Goal: Navigation & Orientation: Find specific page/section

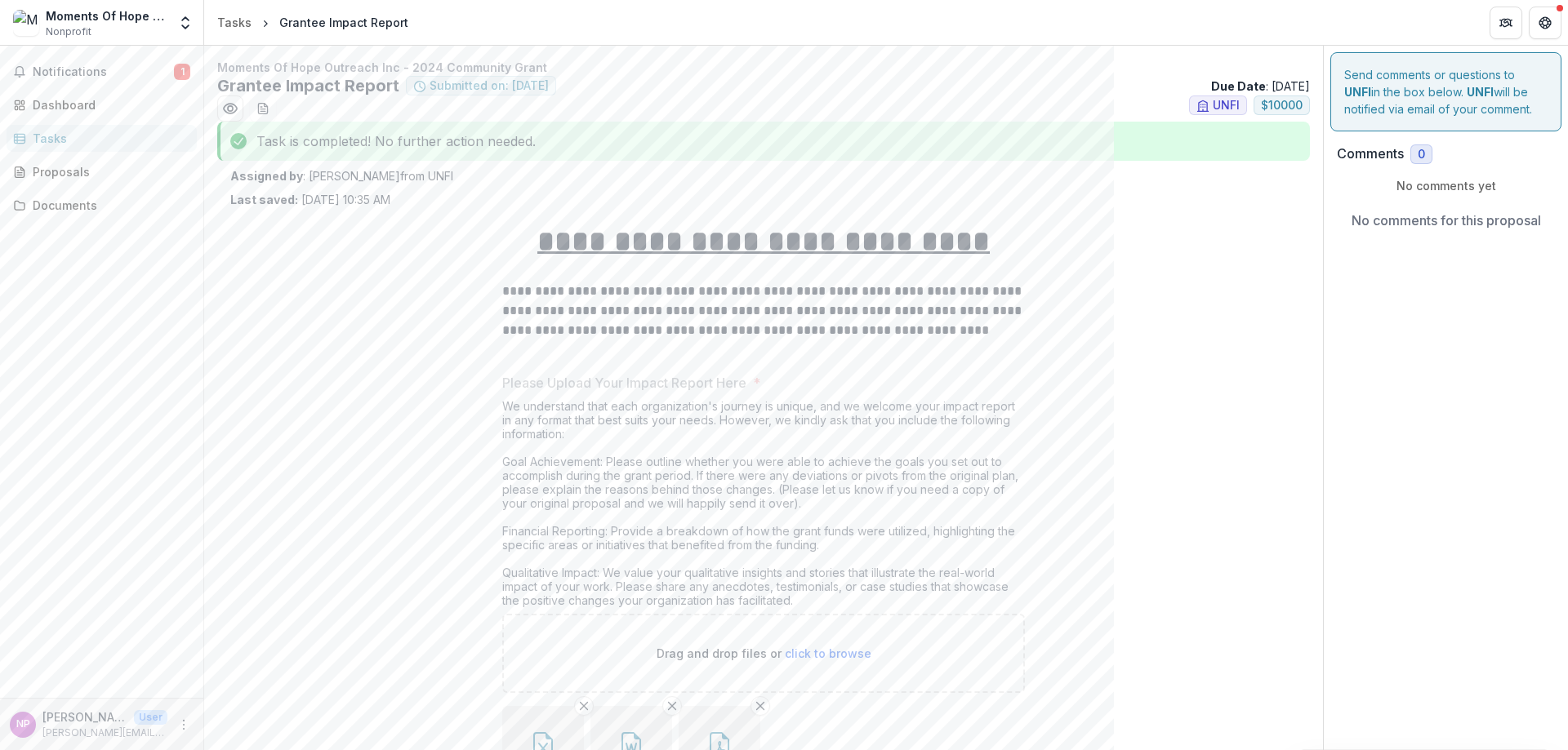
click at [61, 202] on div "Documents" at bounding box center [108, 206] width 151 height 17
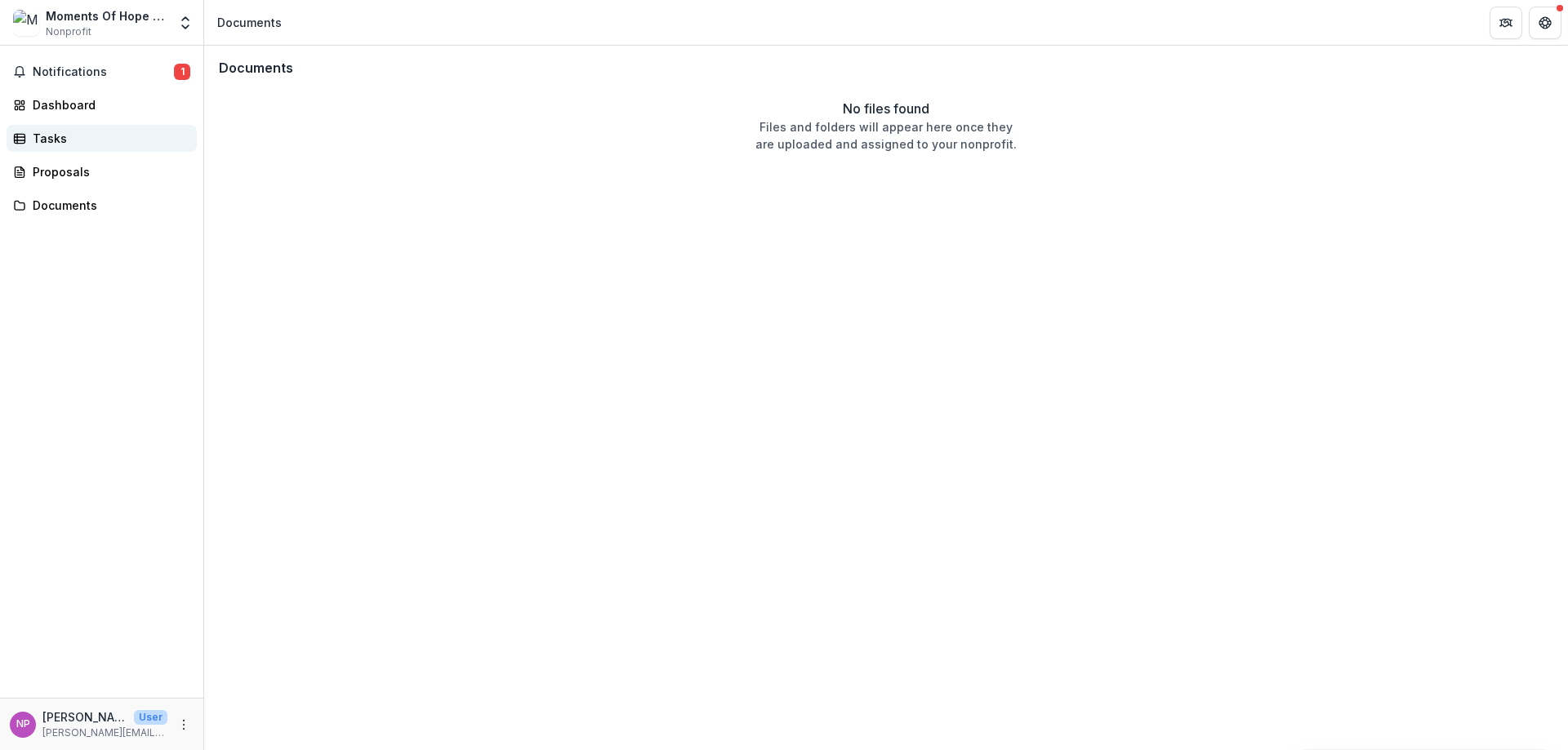
click at [44, 139] on div "Tasks" at bounding box center [108, 138] width 151 height 17
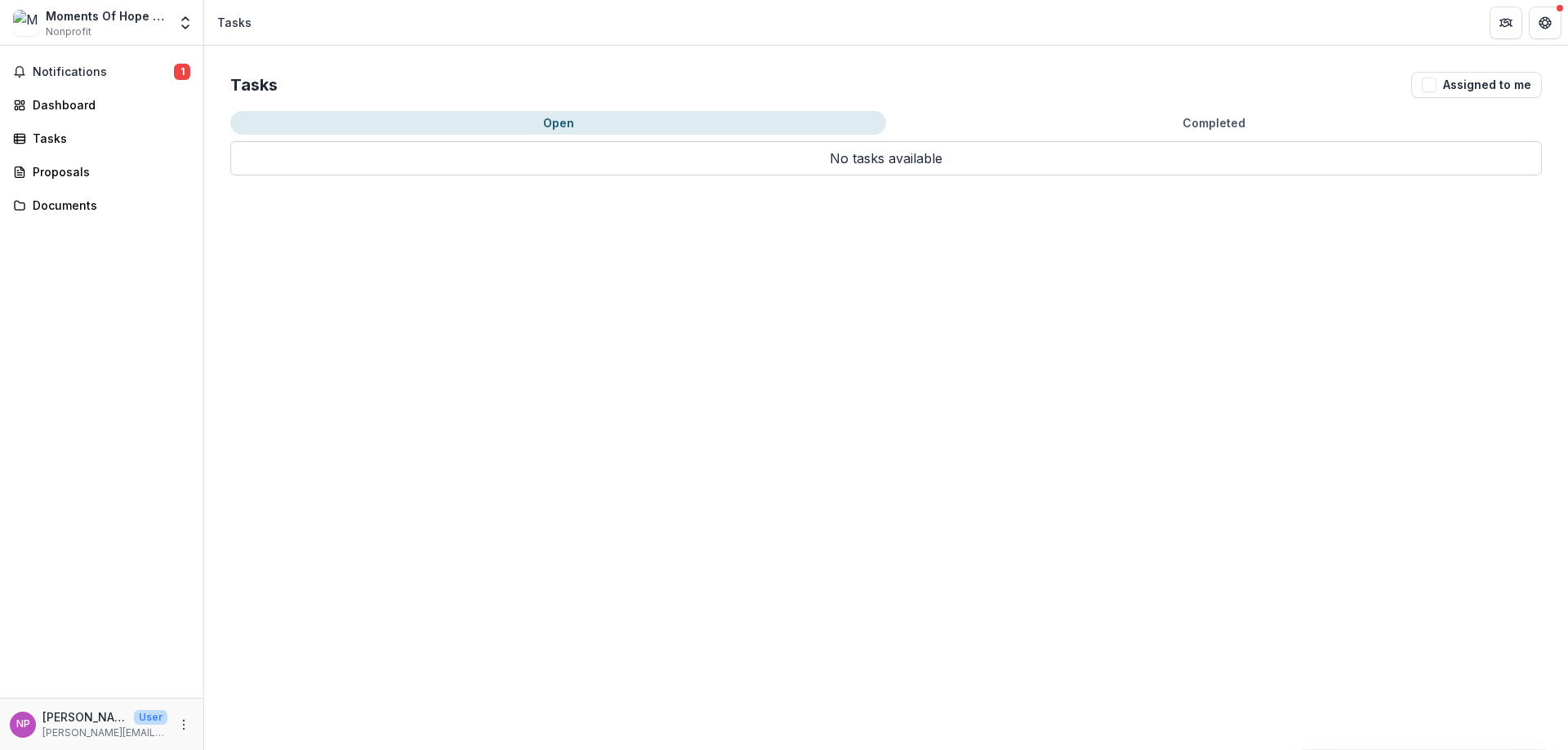
click at [539, 123] on button "Open" at bounding box center [558, 123] width 655 height 24
click at [587, 124] on button "Open" at bounding box center [558, 123] width 655 height 24
click at [98, 70] on span "Notifications" at bounding box center [103, 72] width 141 height 14
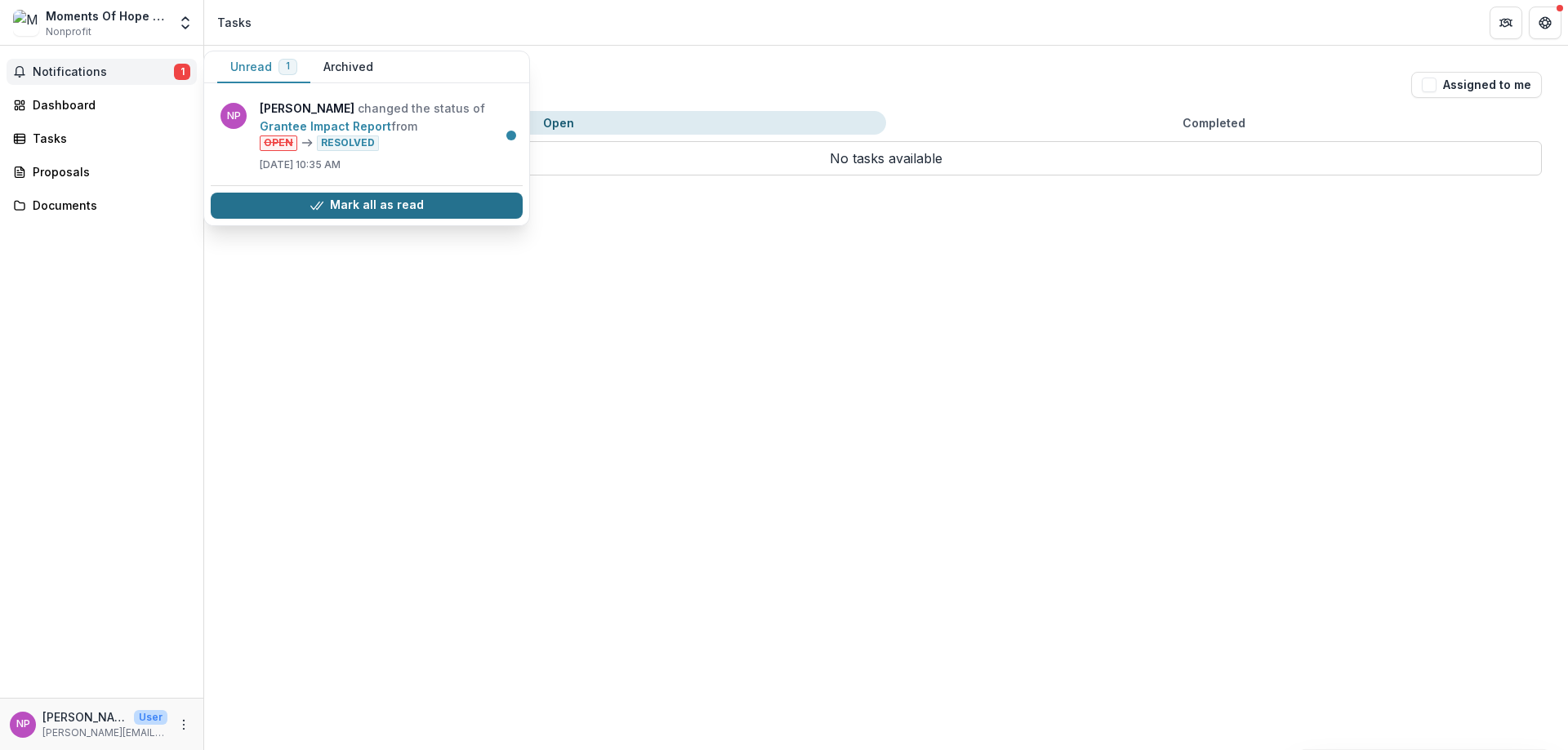
click at [371, 199] on button "Mark all as read" at bounding box center [366, 205] width 312 height 26
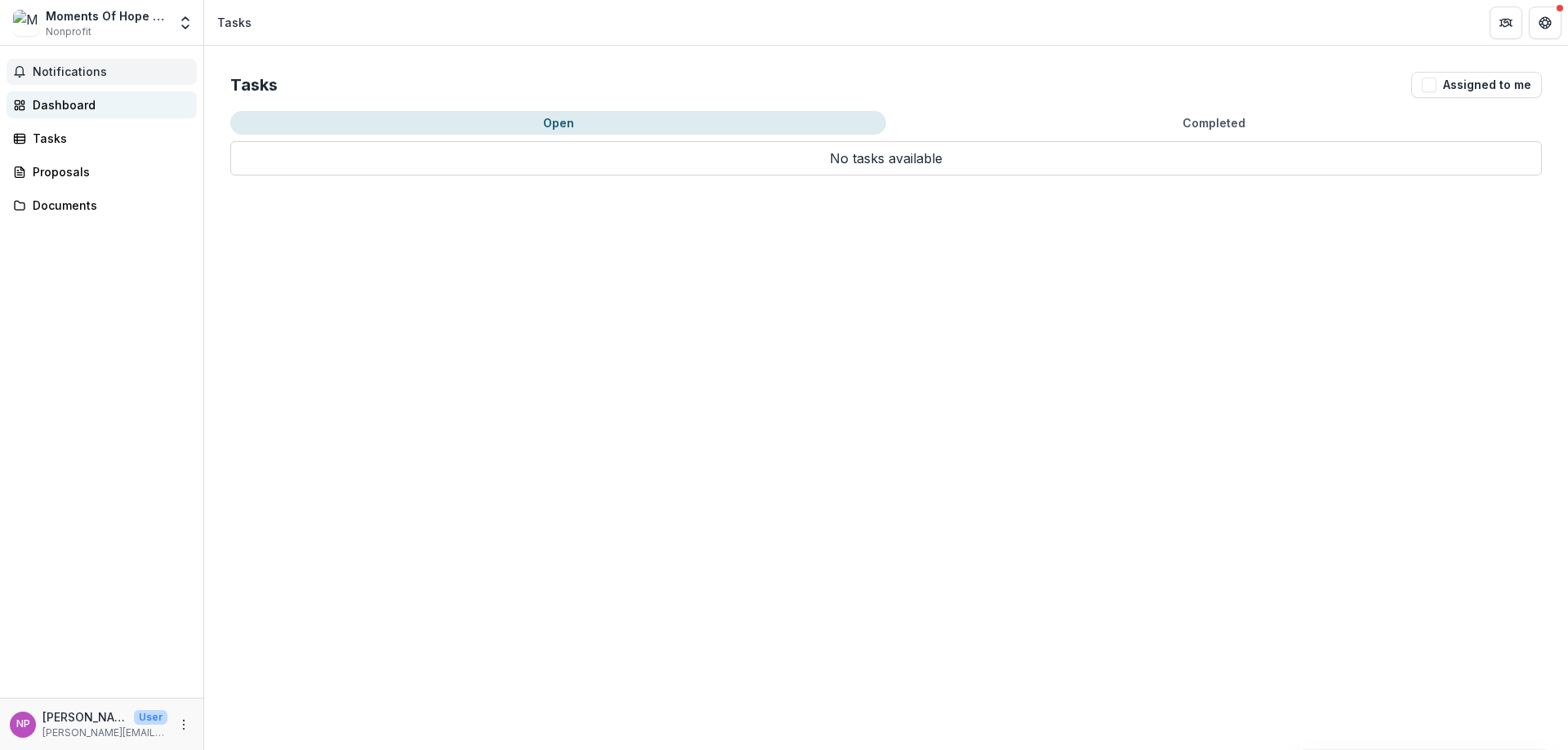
click at [68, 99] on div "Dashboard" at bounding box center [108, 105] width 151 height 17
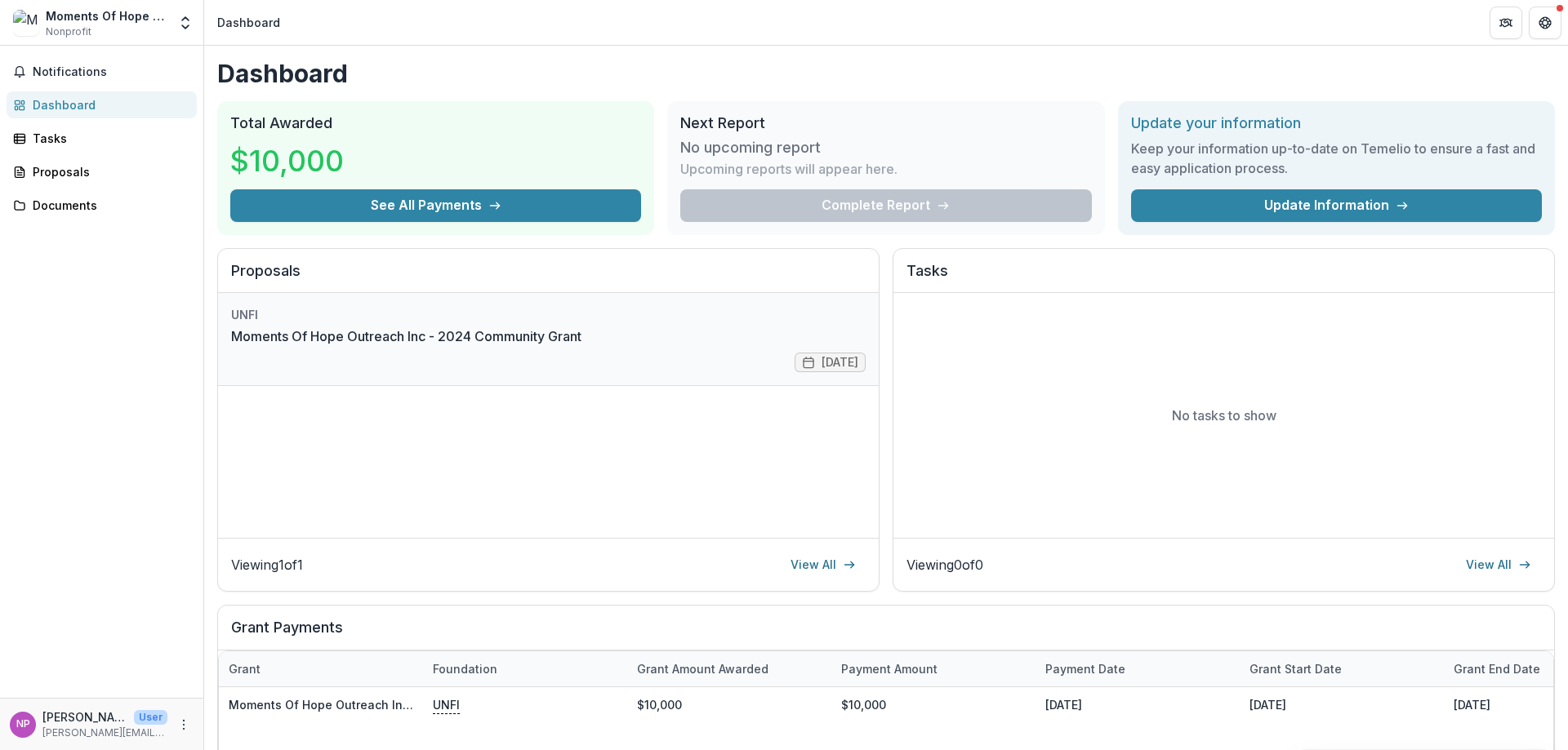
click at [582, 346] on link "Moments Of Hope Outreach Inc - 2024 Community Grant" at bounding box center [406, 336] width 350 height 19
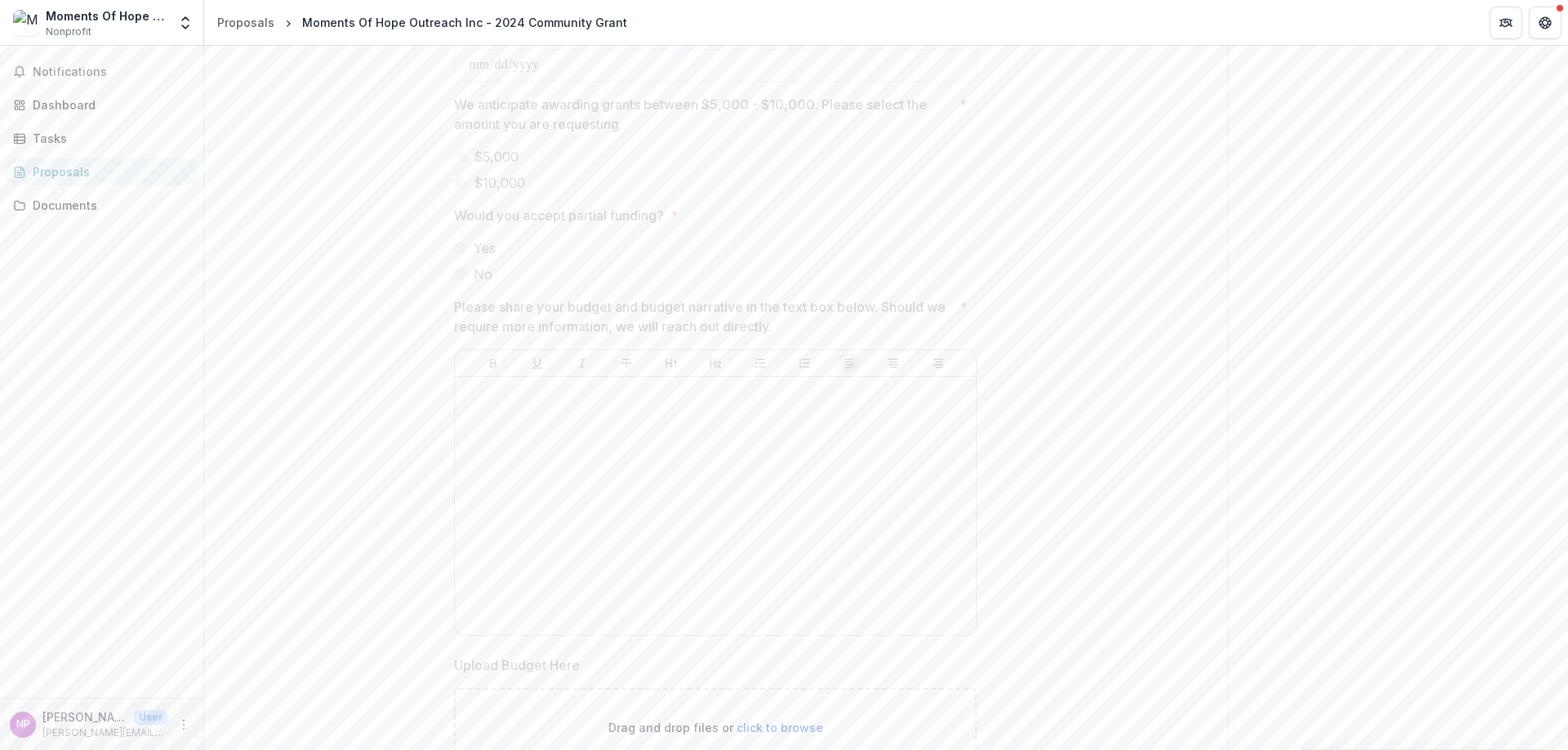
scroll to position [6015, 0]
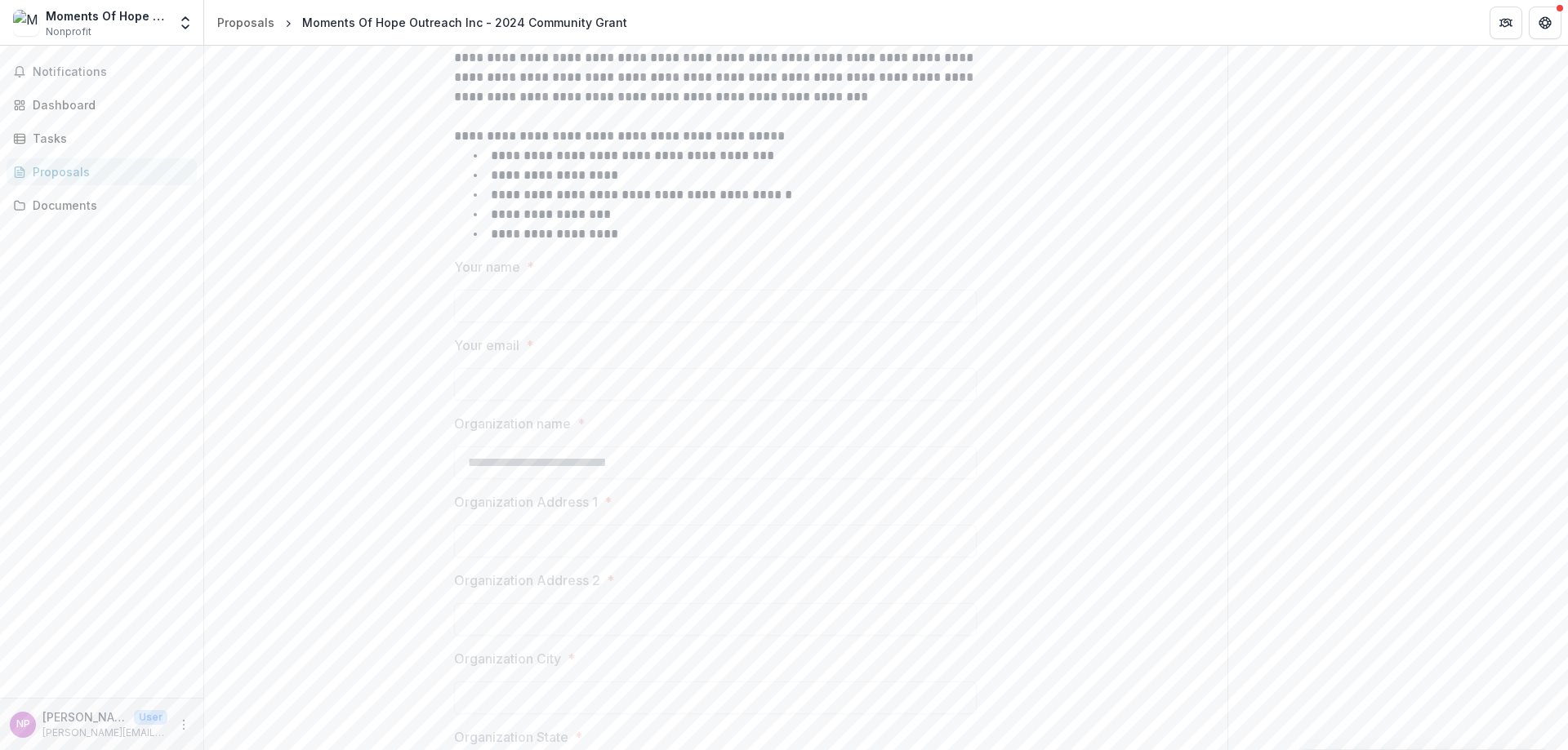
scroll to position [0, 0]
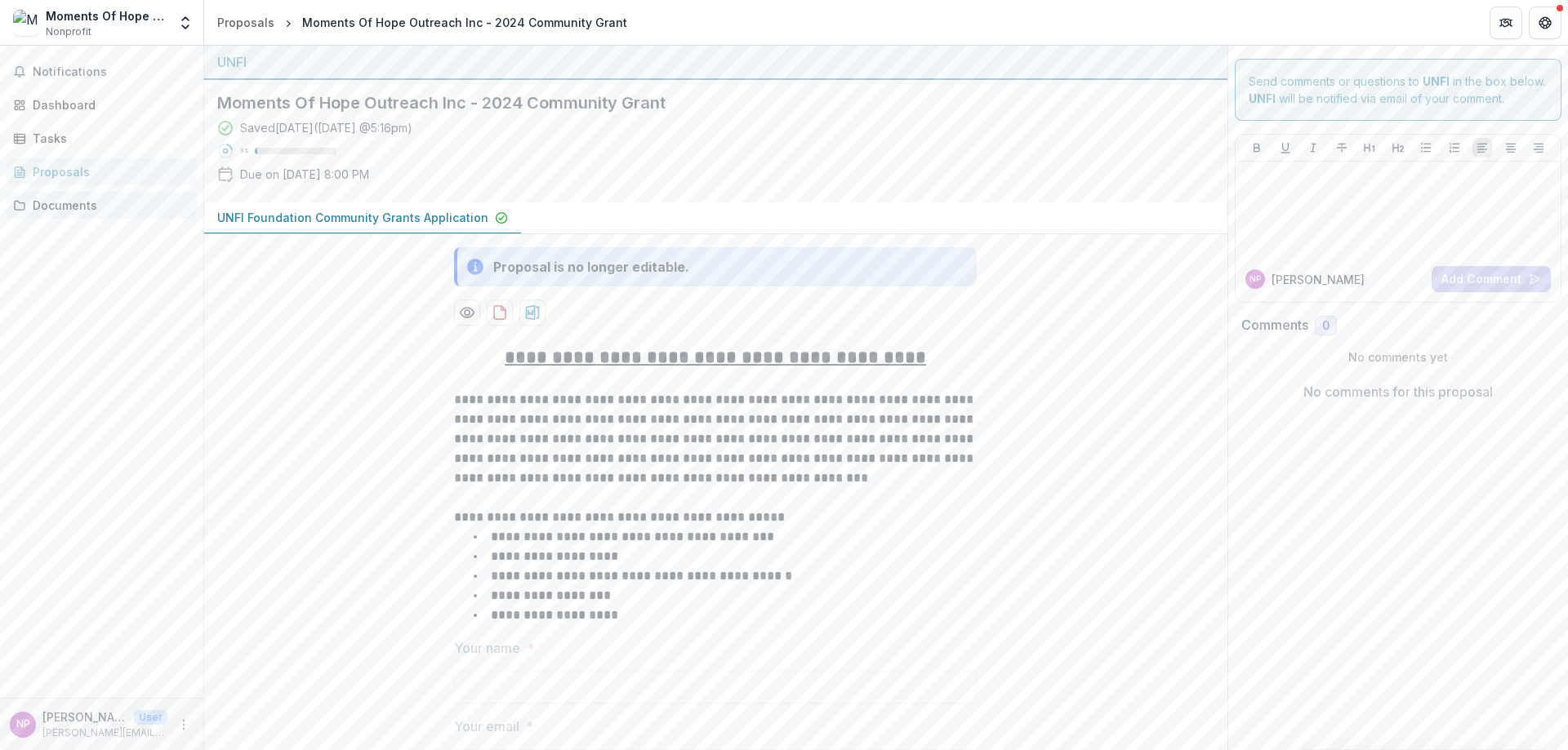
click at [57, 198] on div "Documents" at bounding box center [108, 206] width 151 height 17
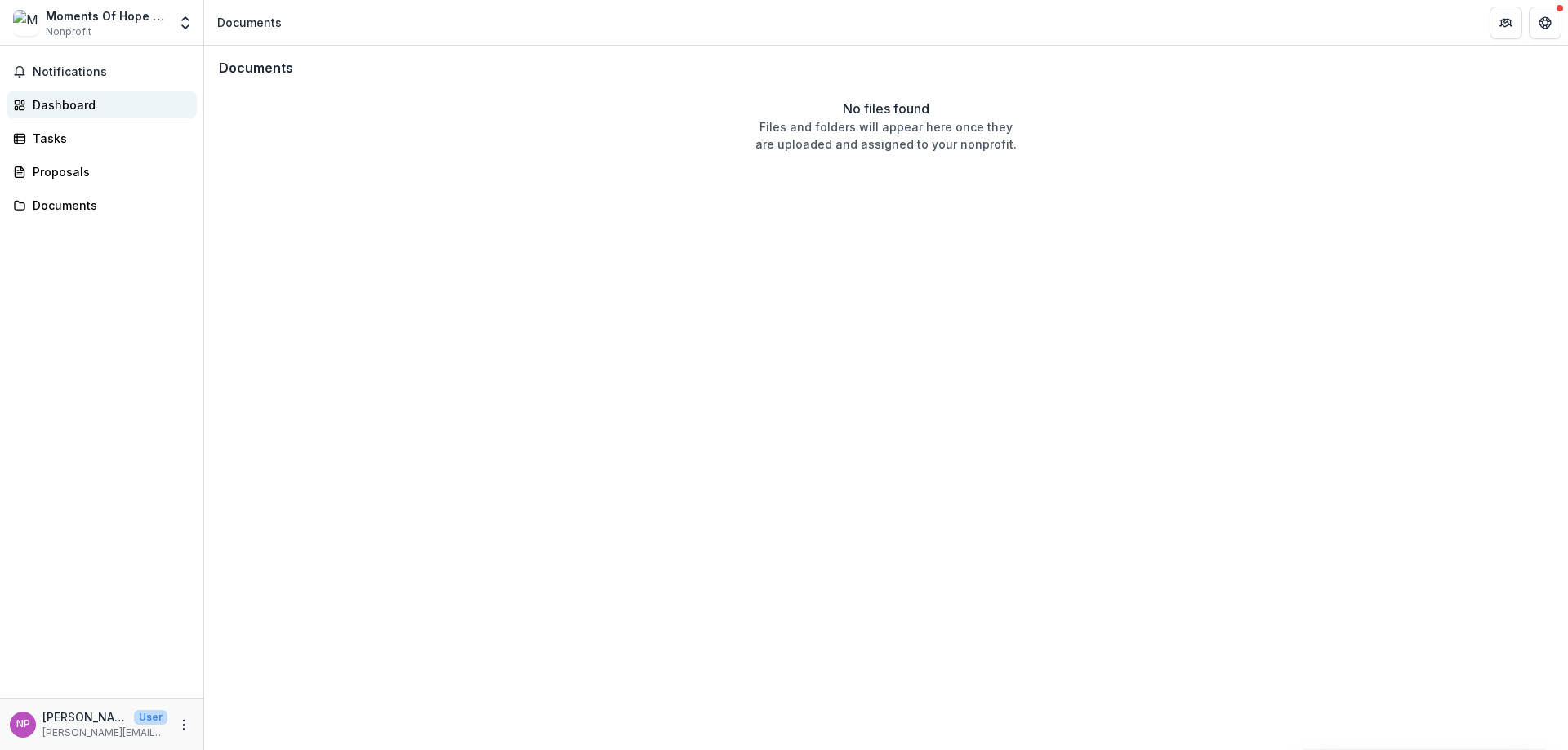
click at [87, 102] on div "Dashboard" at bounding box center [108, 105] width 151 height 17
